Goal: Find contact information: Find contact information

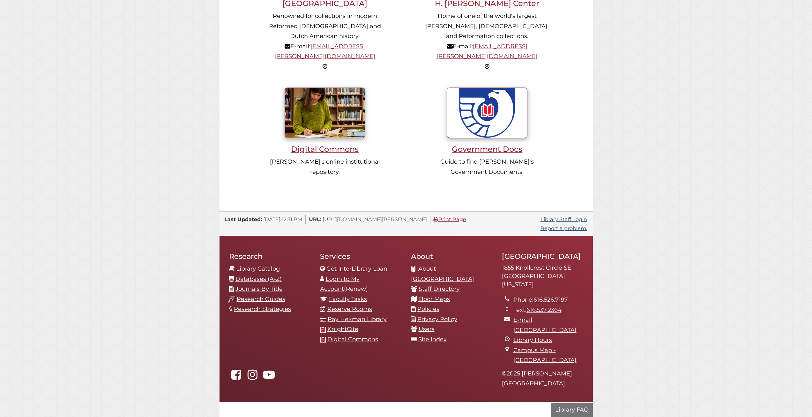
scroll to position [121, 364]
click at [458, 285] on link "Staff Directory" at bounding box center [439, 288] width 41 height 7
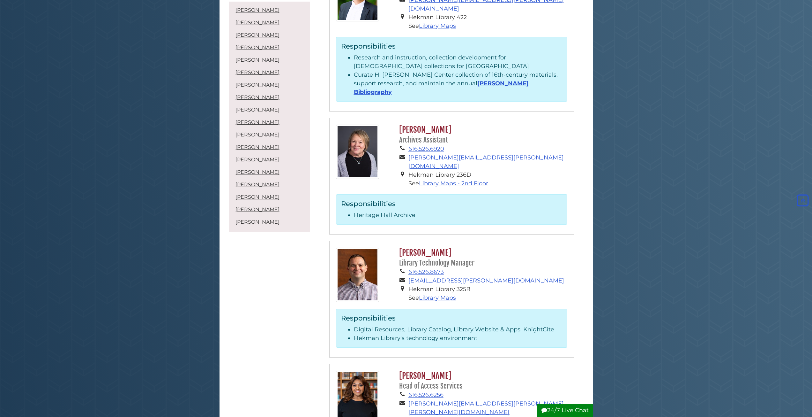
scroll to position [479, 0]
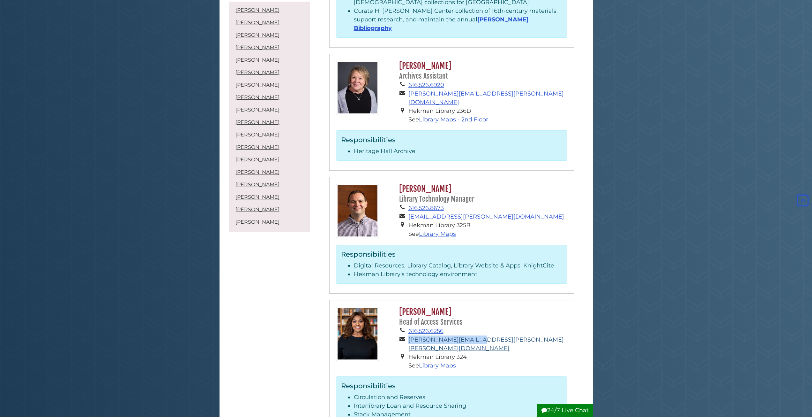
drag, startPoint x: 480, startPoint y: 305, endPoint x: 410, endPoint y: 305, distance: 70.2
click at [410, 335] on li "[PERSON_NAME][EMAIL_ADDRESS][PERSON_NAME][PERSON_NAME][DOMAIN_NAME]" at bounding box center [488, 343] width 159 height 17
copy link "[PERSON_NAME][EMAIL_ADDRESS][PERSON_NAME][PERSON_NAME][DOMAIN_NAME]"
drag, startPoint x: 451, startPoint y: 294, endPoint x: 406, endPoint y: 298, distance: 45.8
click at [409, 327] on li "616.526.6256" at bounding box center [488, 331] width 159 height 9
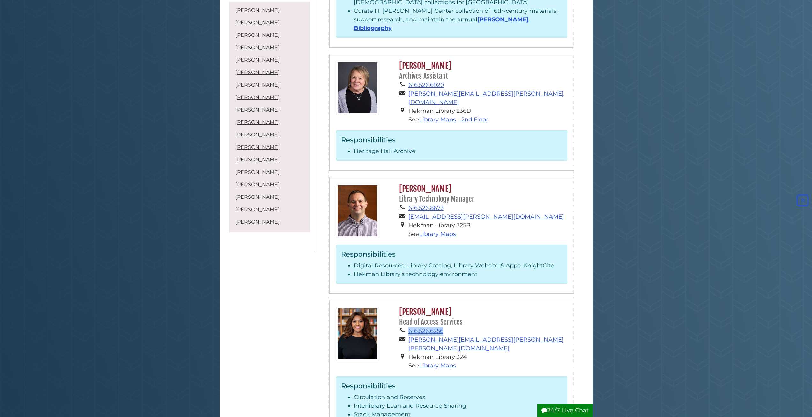
copy li "616.526.6256"
